Goal: Task Accomplishment & Management: Use online tool/utility

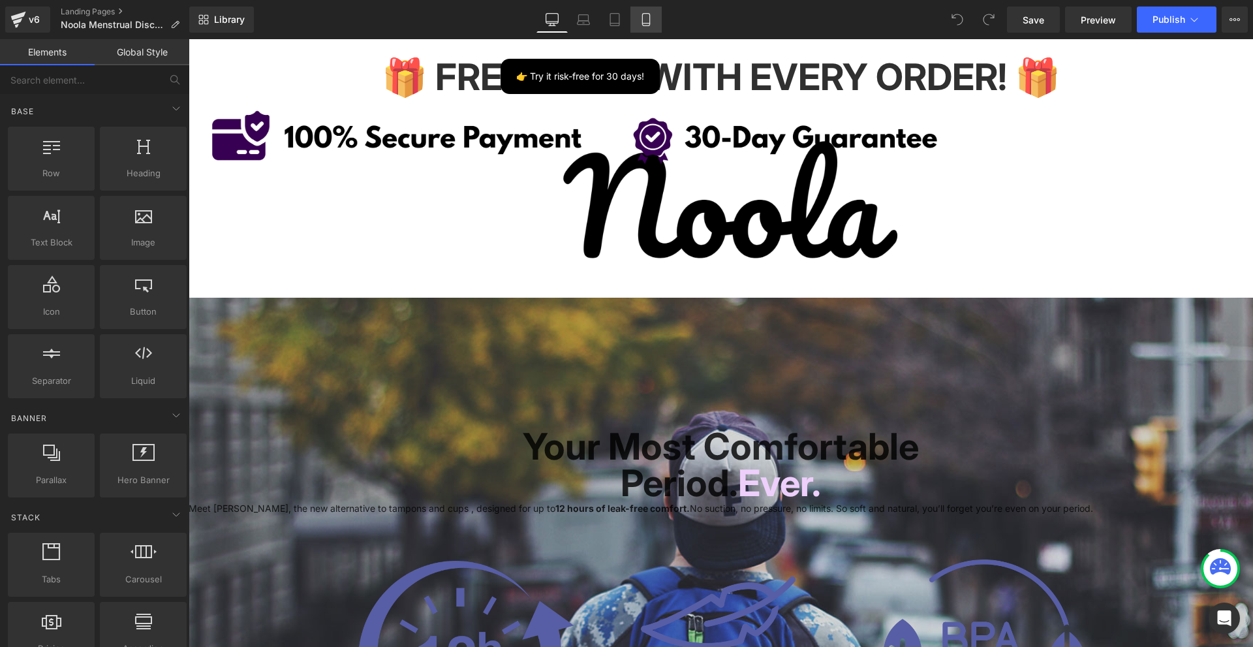
click at [645, 24] on icon at bounding box center [645, 19] width 13 height 13
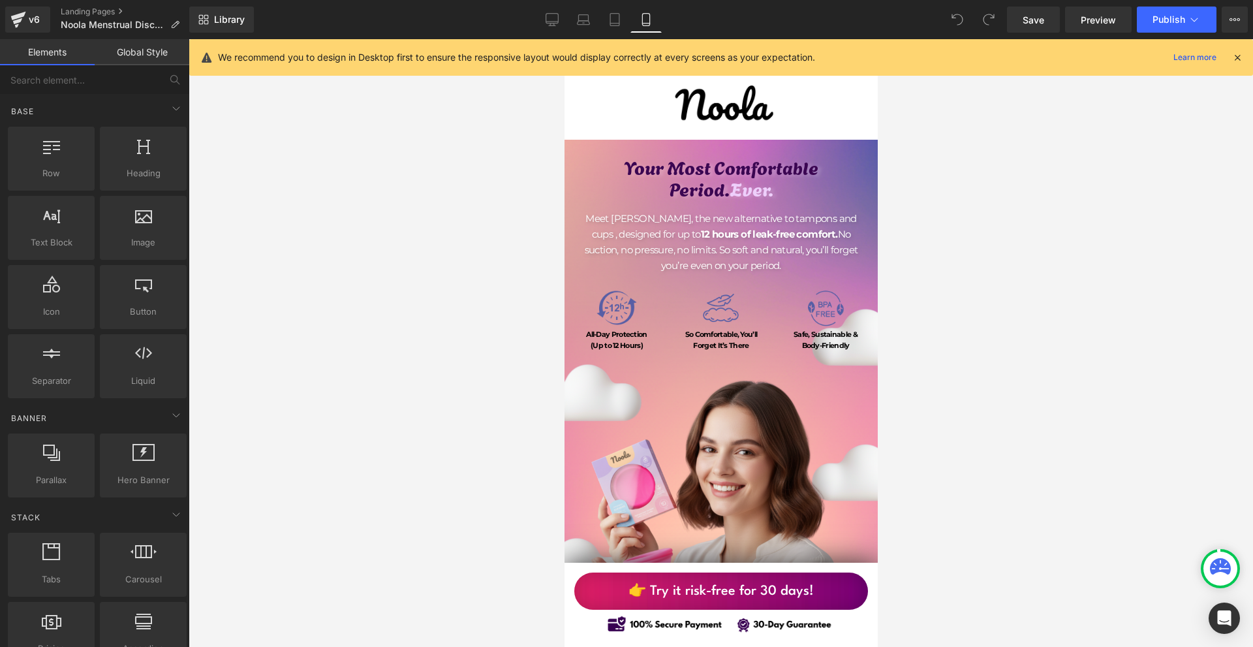
click at [1233, 63] on icon at bounding box center [1237, 58] width 12 height 12
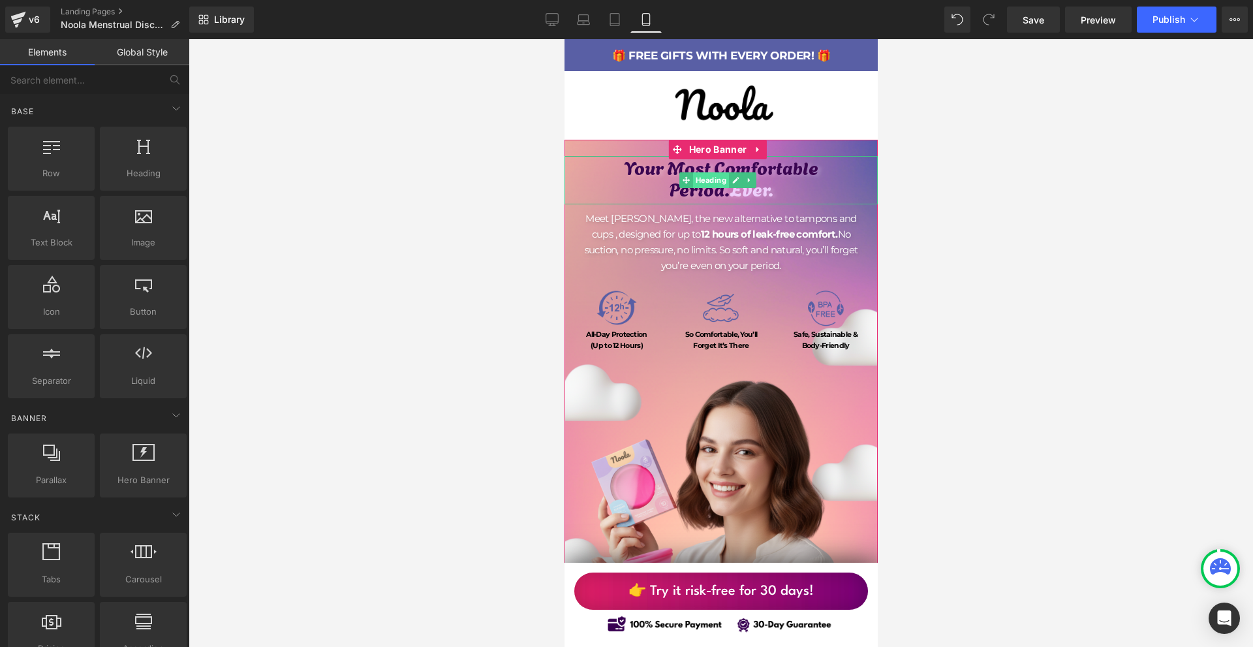
click at [719, 179] on span "Heading" at bounding box center [710, 180] width 36 height 16
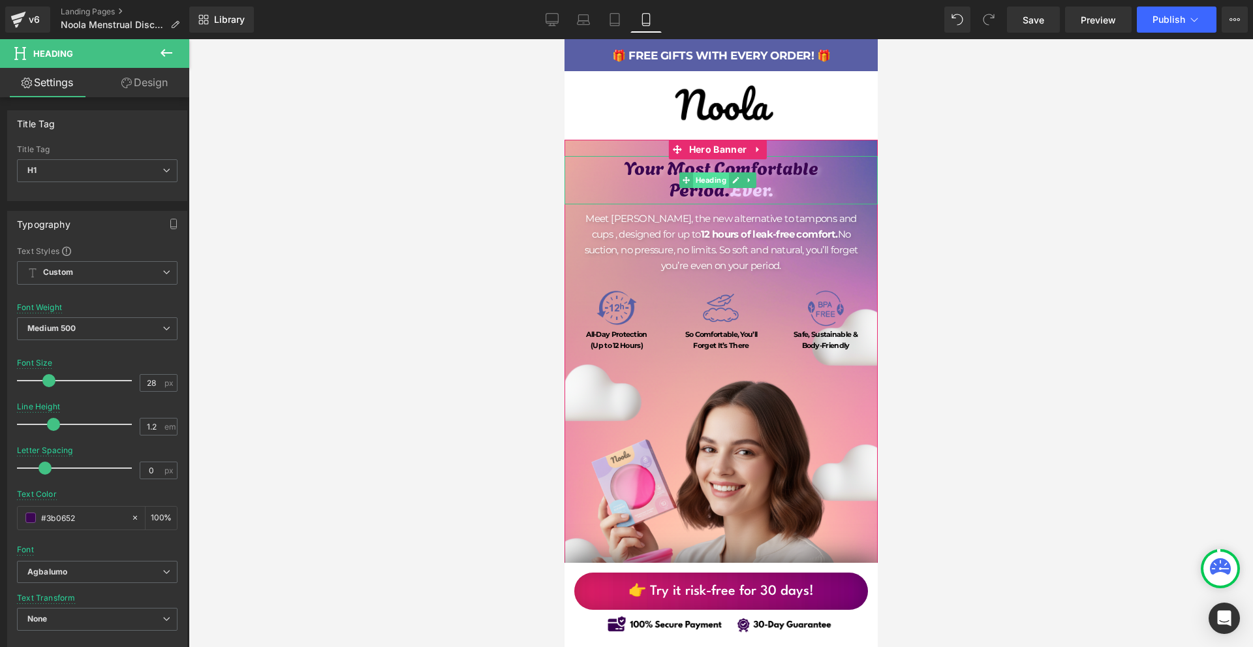
click at [697, 172] on span "Heading" at bounding box center [710, 180] width 36 height 16
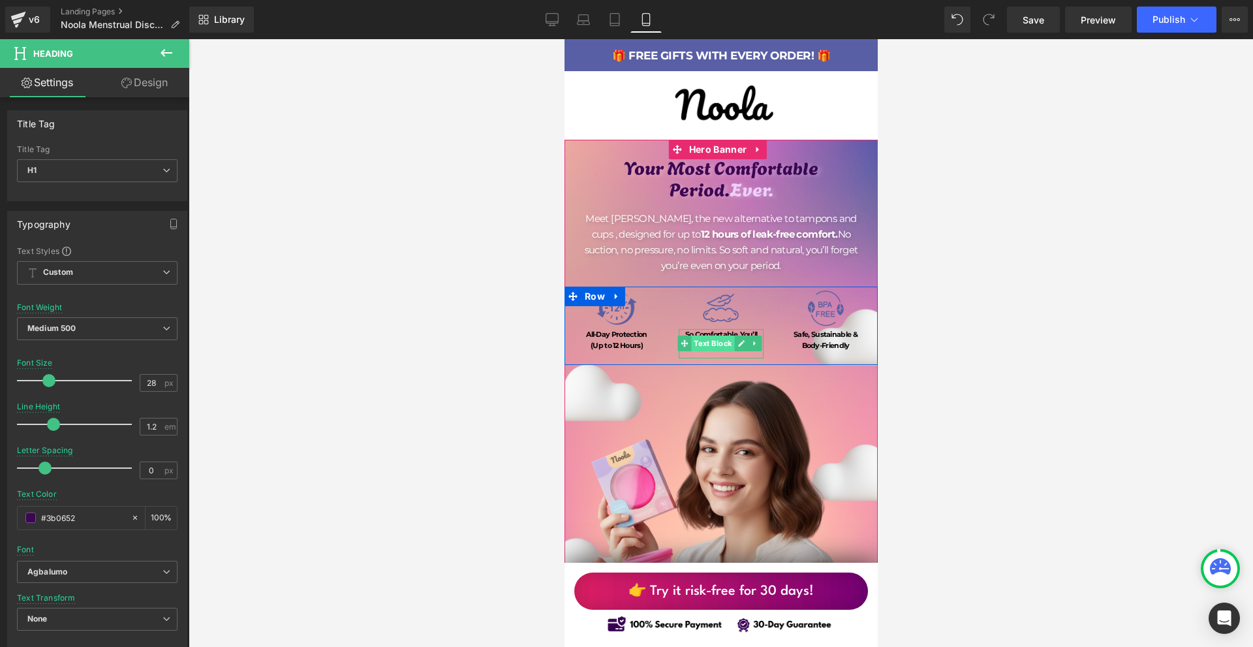
click at [709, 335] on span "Text Block" at bounding box center [712, 343] width 43 height 16
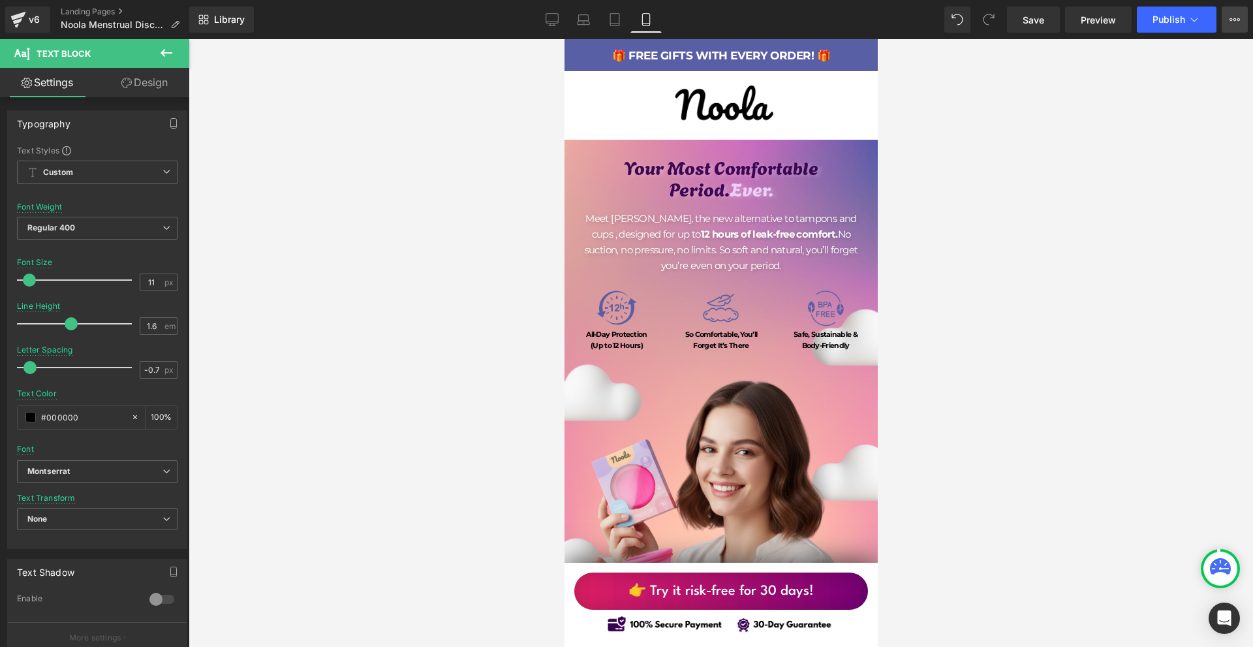
click at [1223, 25] on button "View Live Page View with current Template Save Template to Library Schedule Pub…" at bounding box center [1235, 20] width 26 height 26
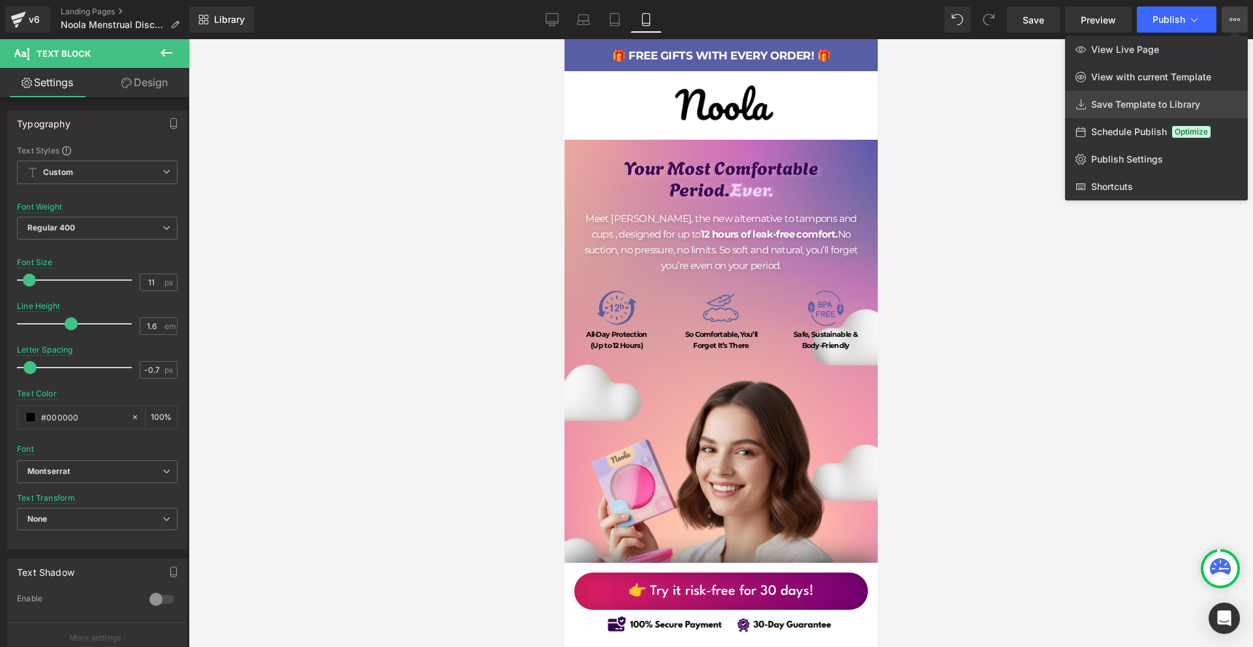
click at [1134, 100] on span "Save Template to Library" at bounding box center [1145, 105] width 109 height 12
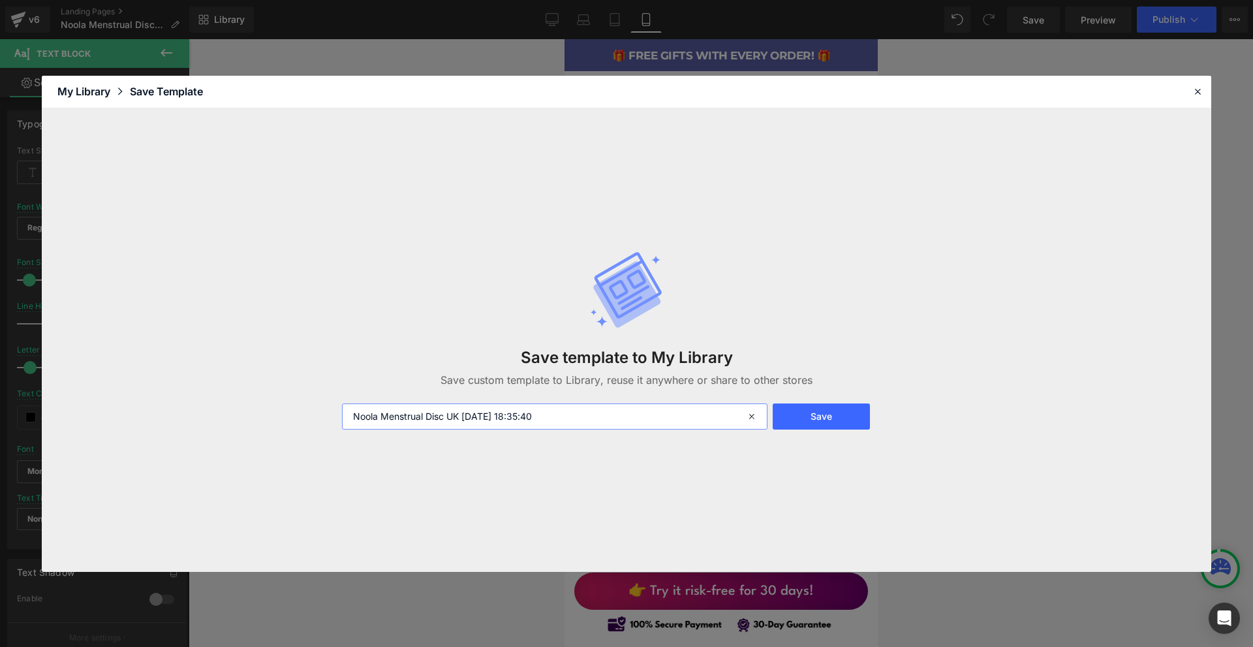
click at [582, 405] on input "Noola Menstrual Disc UK [DATE] 18:35:40" at bounding box center [554, 416] width 425 height 26
click at [577, 418] on input "Noola Menstrual Disc UK [DATE] 18:35:40" at bounding box center [554, 416] width 425 height 26
type input "UK EXPORT"
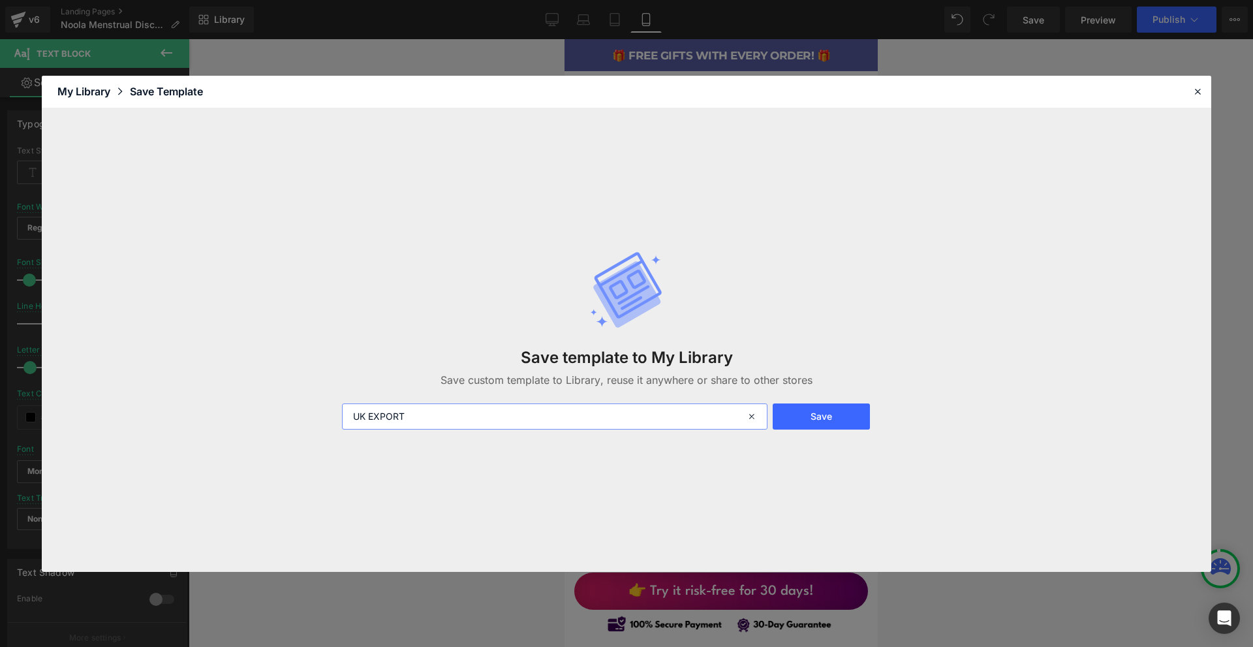
click at [577, 418] on input "UK EXPORT" at bounding box center [554, 416] width 425 height 26
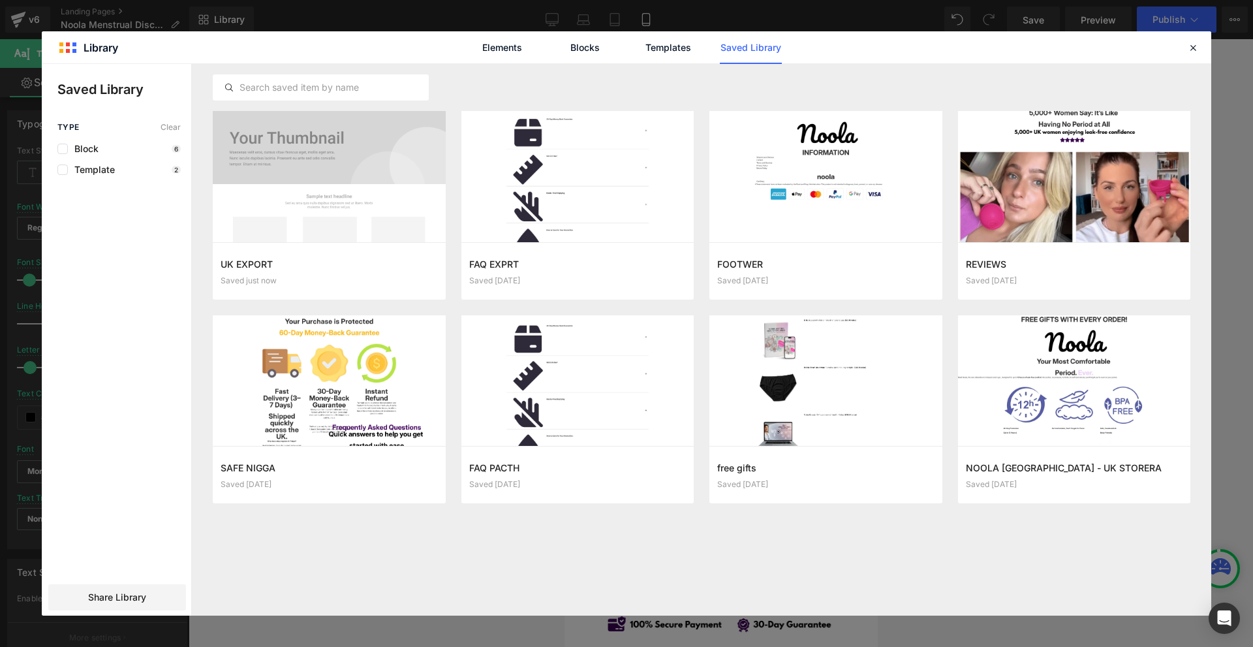
drag, startPoint x: 1191, startPoint y: 39, endPoint x: 1173, endPoint y: 49, distance: 20.7
click at [1190, 40] on div at bounding box center [1193, 48] width 16 height 16
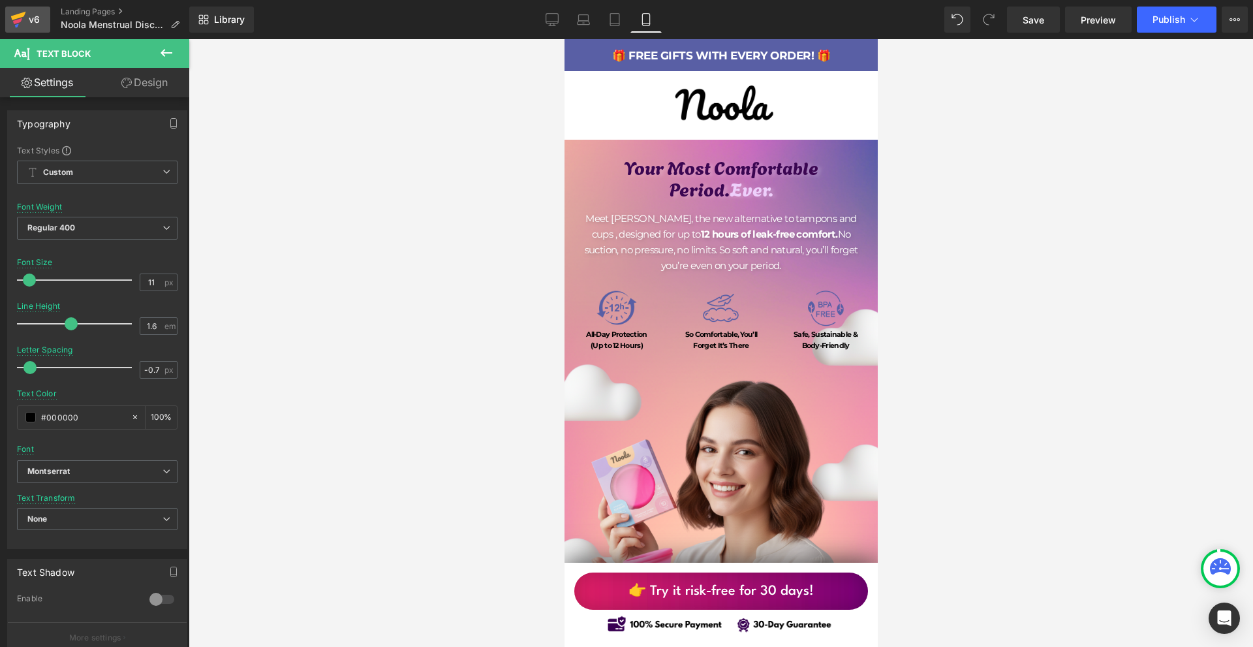
click at [25, 16] on icon at bounding box center [18, 19] width 16 height 33
